Goal: Information Seeking & Learning: Find specific fact

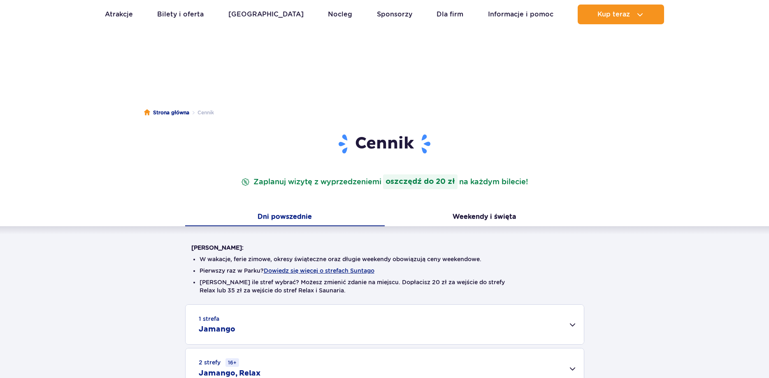
scroll to position [84, 0]
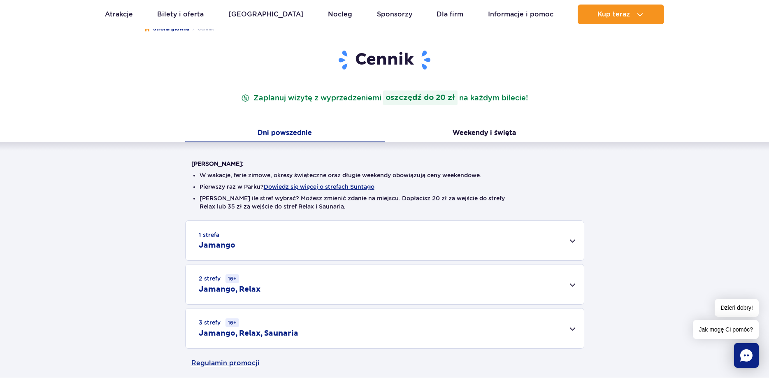
click at [244, 242] on div "1 strefa Jamango" at bounding box center [385, 241] width 398 height 40
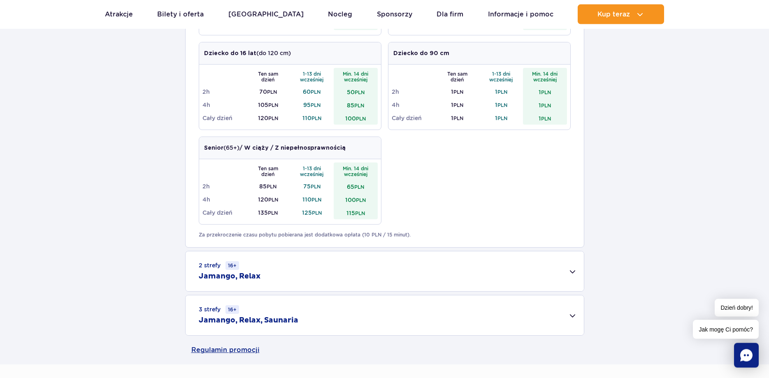
scroll to position [420, 0]
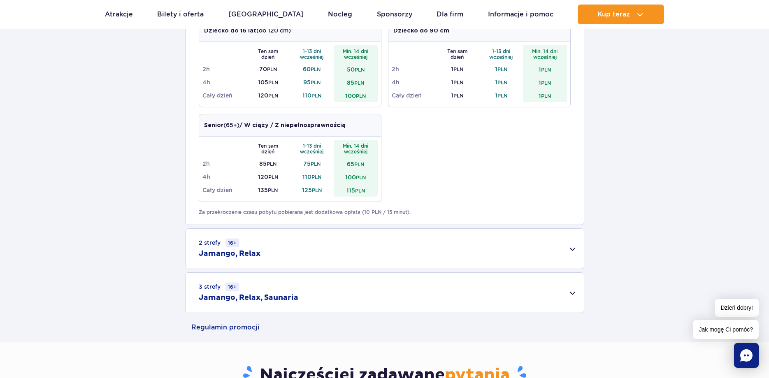
click at [572, 249] on div "2 strefy 16+ Jamango, Relax" at bounding box center [385, 249] width 398 height 40
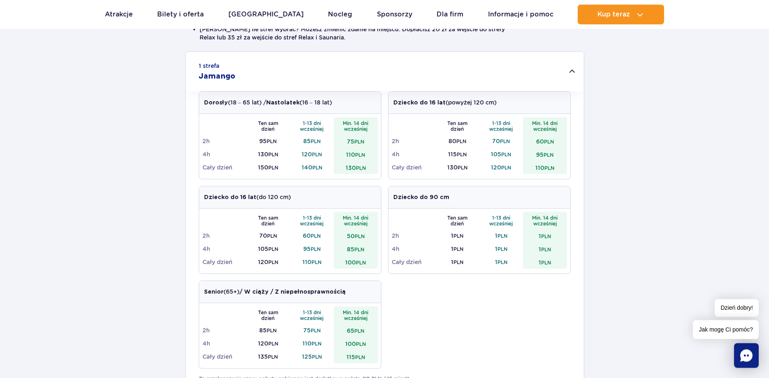
scroll to position [252, 0]
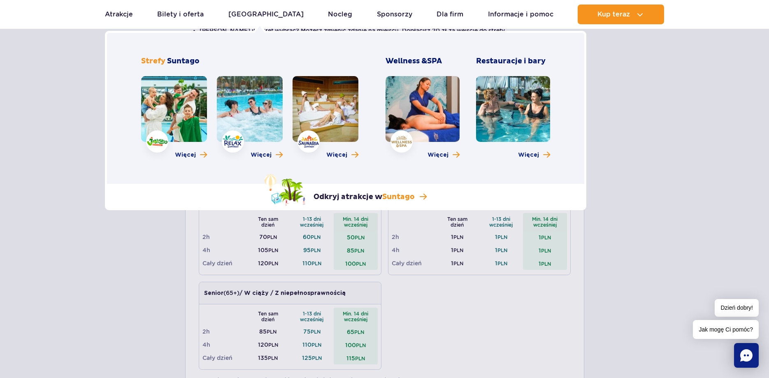
click at [193, 109] on link at bounding box center [174, 109] width 66 height 66
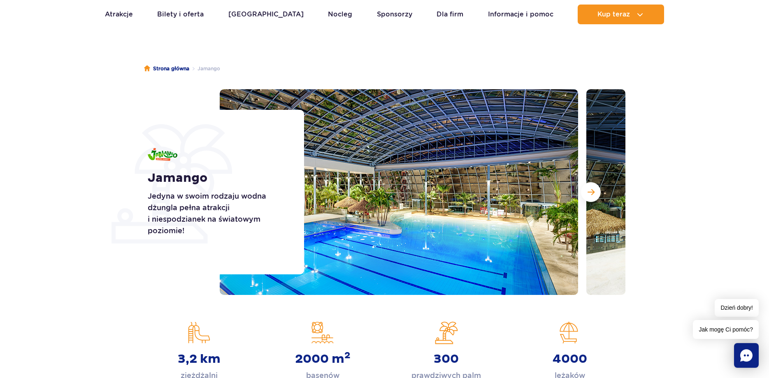
scroll to position [42, 0]
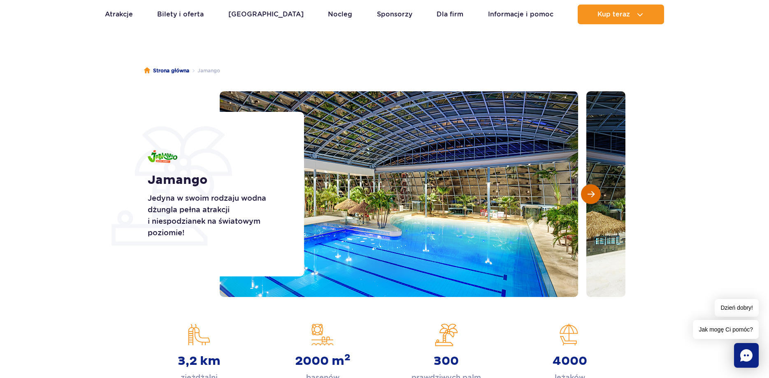
click at [588, 193] on span "Następny slajd" at bounding box center [591, 194] width 7 height 7
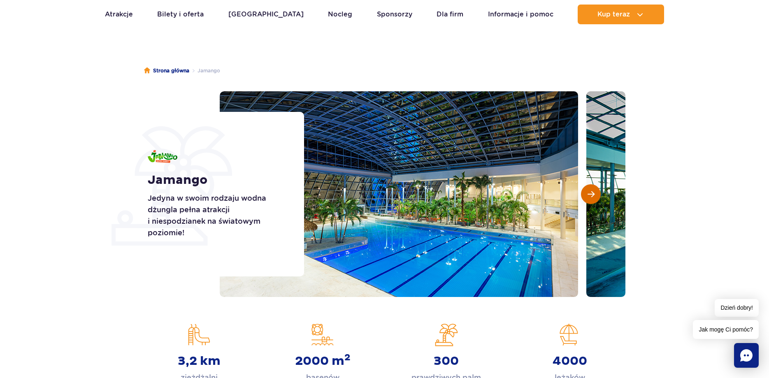
click at [588, 193] on span "Następny slajd" at bounding box center [591, 194] width 7 height 7
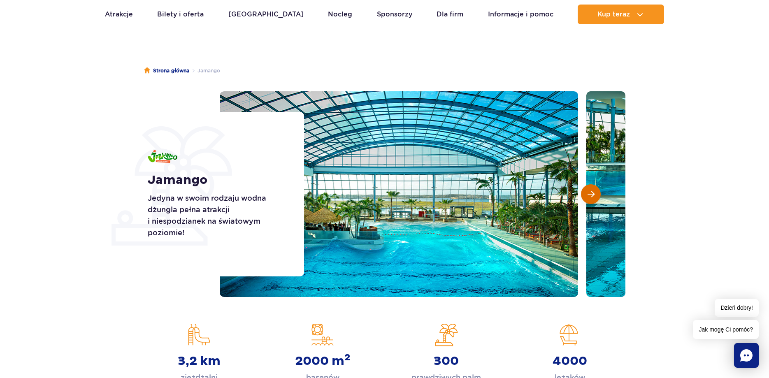
click at [588, 193] on span "Następny slajd" at bounding box center [591, 194] width 7 height 7
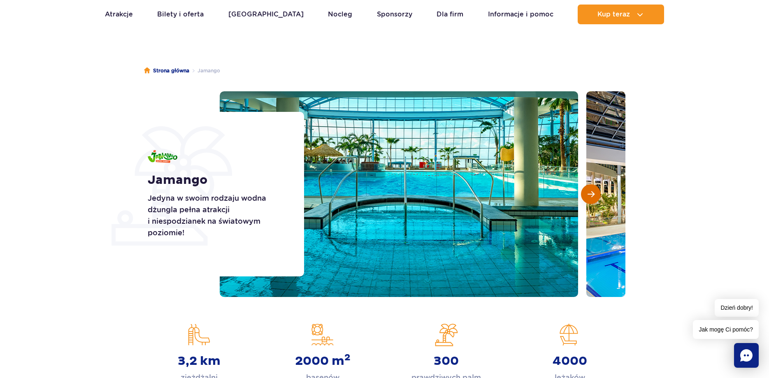
click at [588, 193] on span "Następny slajd" at bounding box center [591, 194] width 7 height 7
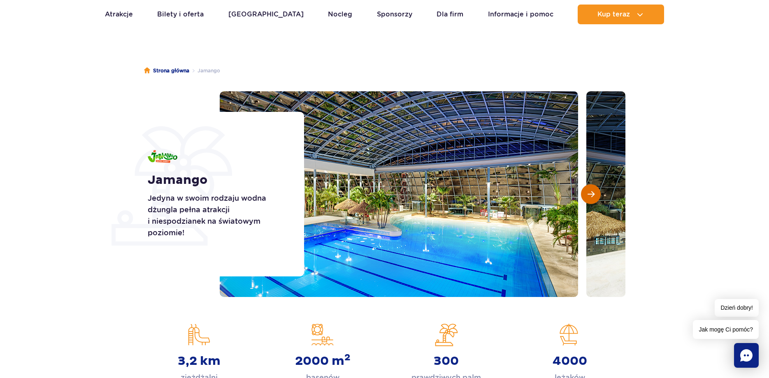
click at [588, 193] on span "Następny slajd" at bounding box center [591, 194] width 7 height 7
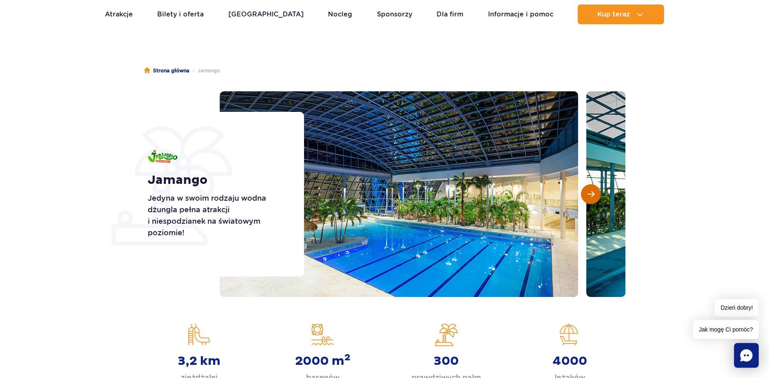
click at [588, 193] on span "Następny slajd" at bounding box center [591, 194] width 7 height 7
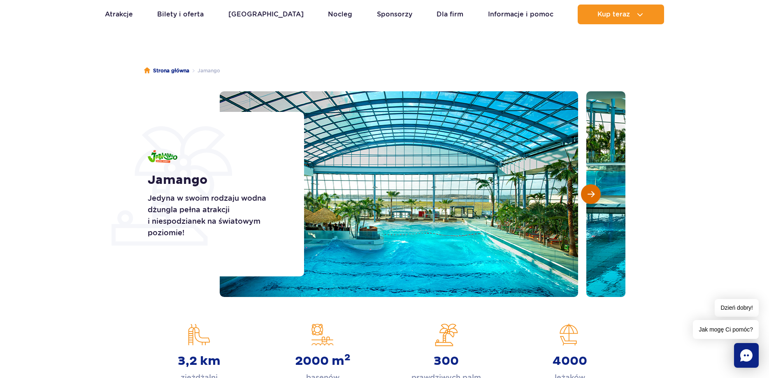
click at [588, 193] on span "Następny slajd" at bounding box center [591, 194] width 7 height 7
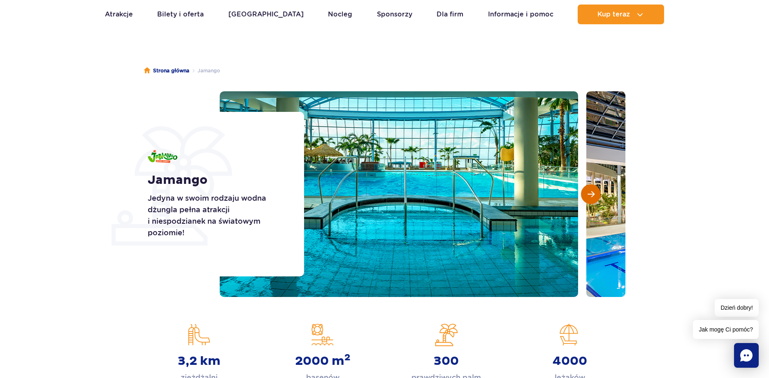
click at [588, 193] on span "Następny slajd" at bounding box center [591, 194] width 7 height 7
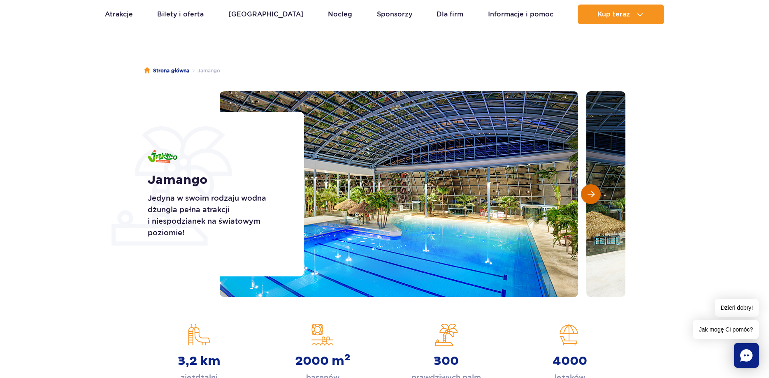
click at [588, 193] on span "Następny slajd" at bounding box center [591, 194] width 7 height 7
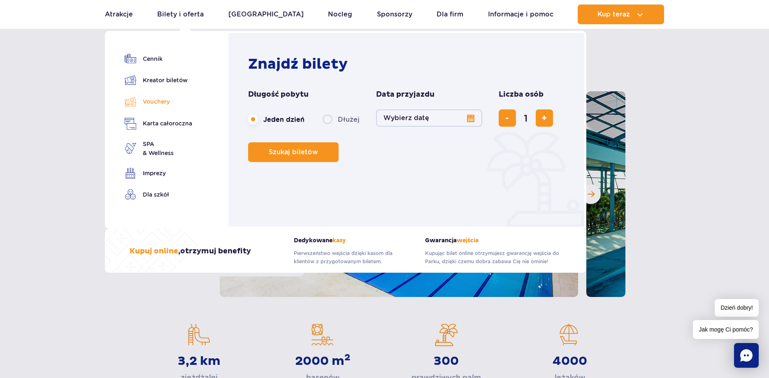
click at [153, 102] on link "Vouchery" at bounding box center [158, 102] width 67 height 12
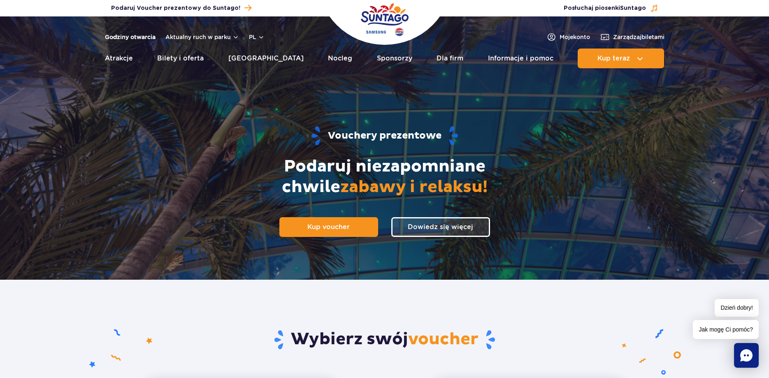
click at [142, 37] on link "Godziny otwarcia" at bounding box center [130, 37] width 51 height 8
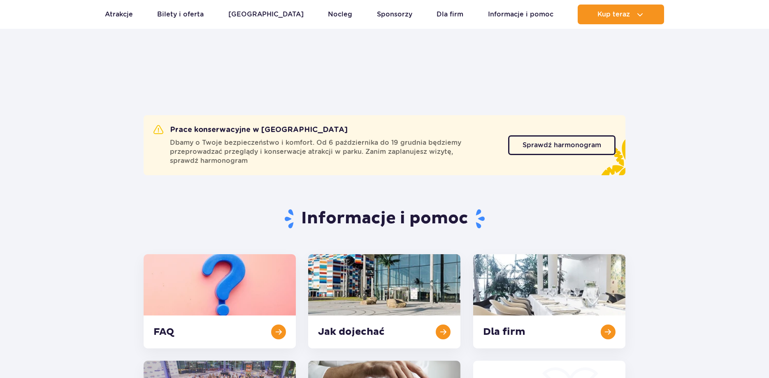
scroll to position [437, 0]
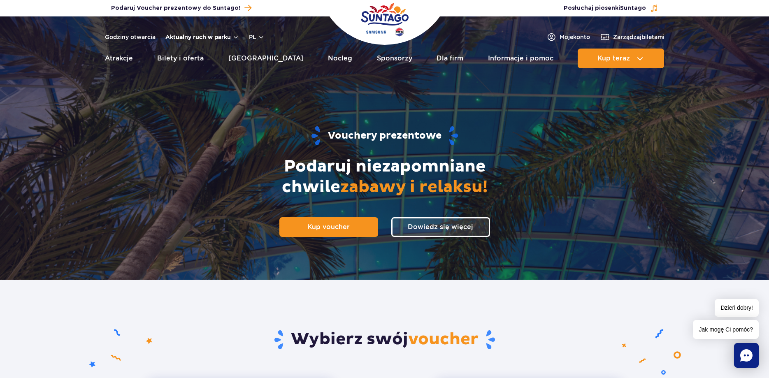
click at [192, 36] on button "Aktualny ruch w parku" at bounding box center [202, 37] width 74 height 7
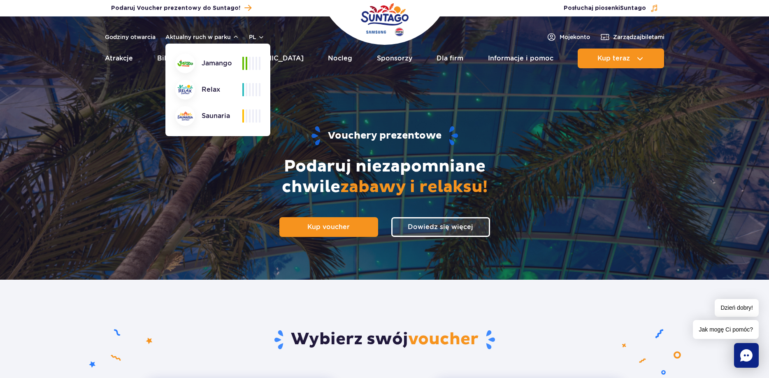
click at [198, 68] on div "Jamango" at bounding box center [208, 63] width 67 height 20
click at [204, 64] on div "Jamango" at bounding box center [208, 63] width 67 height 20
click at [187, 63] on img at bounding box center [185, 63] width 16 height 7
click at [151, 99] on div "Vouchery prezentowe Podaruj niezapomniane chwile zabawy i relaksu! Kup voucher …" at bounding box center [384, 181] width 529 height 198
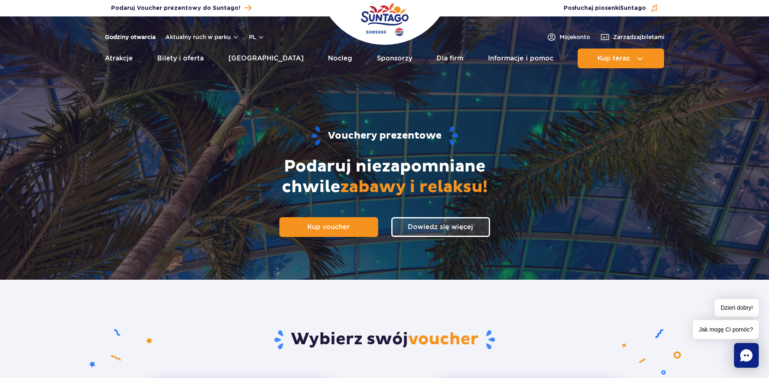
click at [154, 38] on link "Godziny otwarcia" at bounding box center [130, 37] width 51 height 8
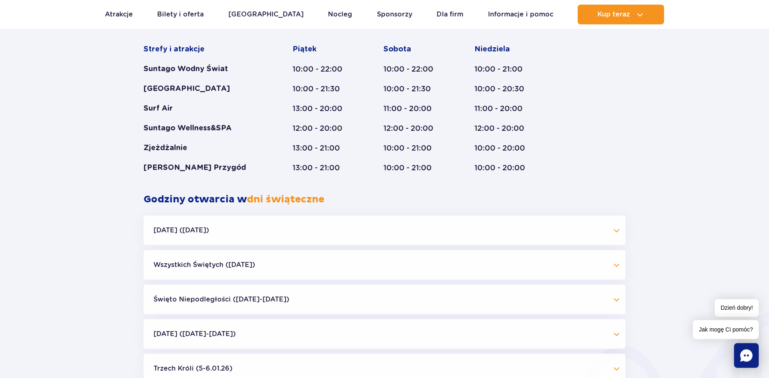
scroll to position [688, 0]
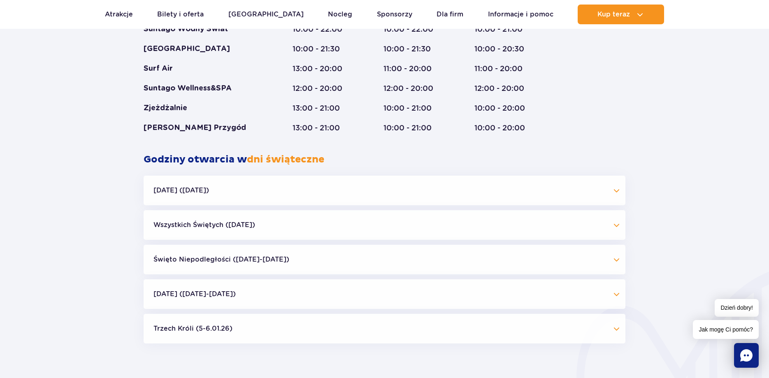
click at [618, 223] on button "Wszystkich Świętych ([DATE])" at bounding box center [385, 225] width 482 height 30
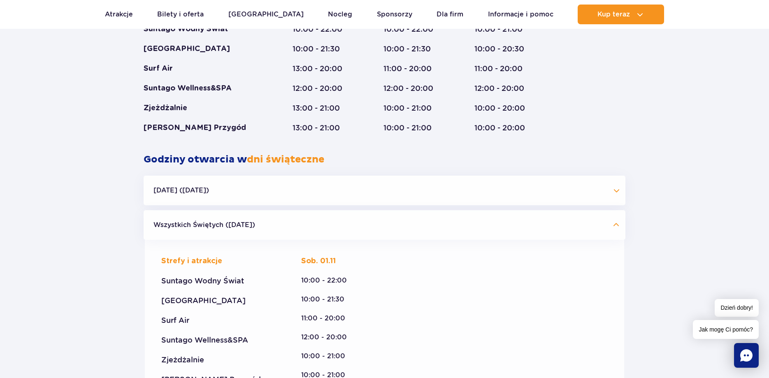
click at [614, 224] on button "Wszystkich Świętych ([DATE])" at bounding box center [385, 225] width 482 height 30
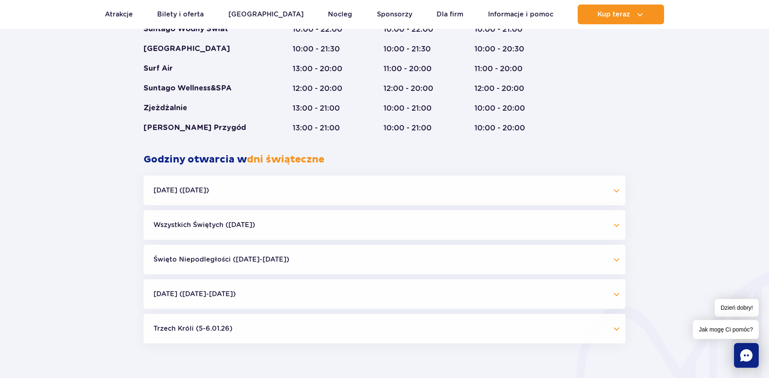
click at [250, 263] on button "Święto Niepodległości ([DATE]-[DATE])" at bounding box center [385, 260] width 482 height 30
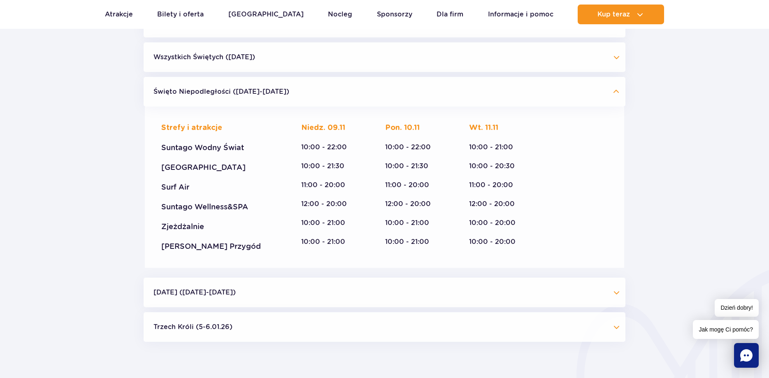
scroll to position [940, 0]
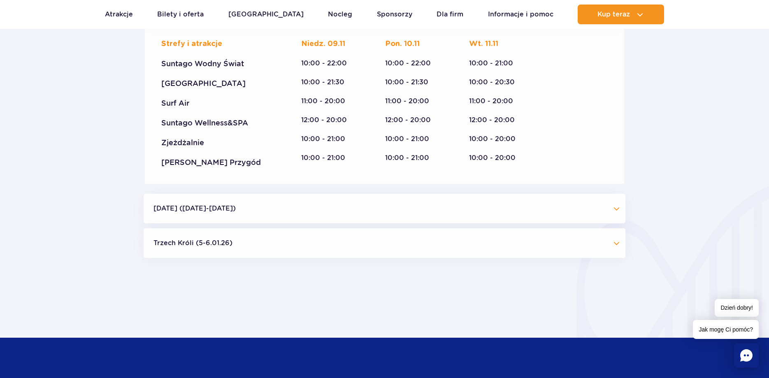
click at [272, 246] on button "Trzech Króli (5-6.01.26)" at bounding box center [385, 243] width 482 height 30
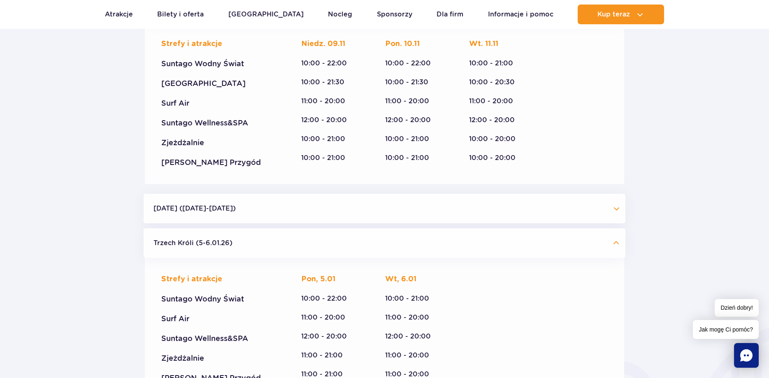
click at [274, 213] on button "[DATE] ([DATE]-[DATE])" at bounding box center [385, 209] width 482 height 30
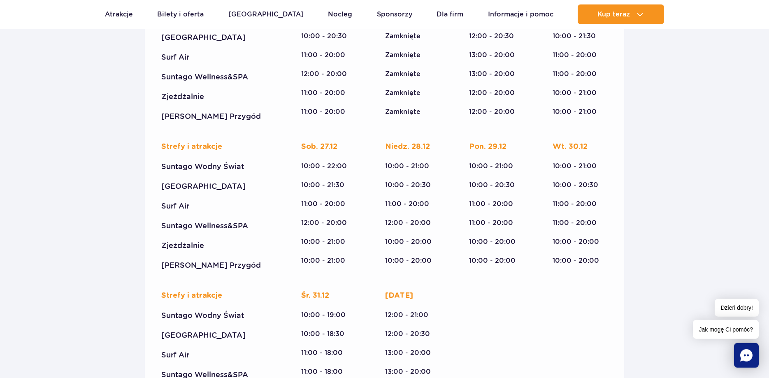
scroll to position [1108, 0]
